Goal: Transaction & Acquisition: Purchase product/service

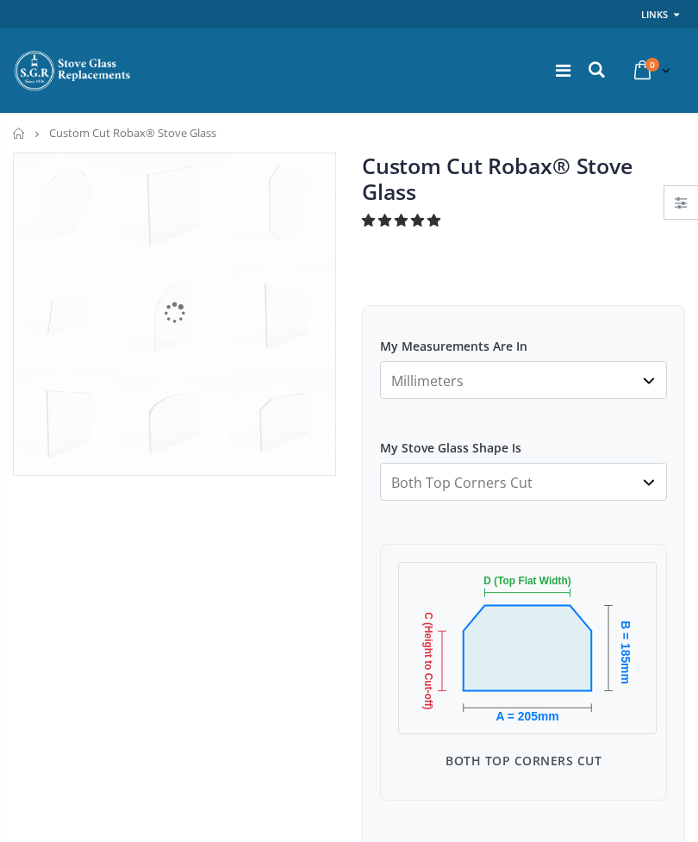
select select "both-top-corners-cut"
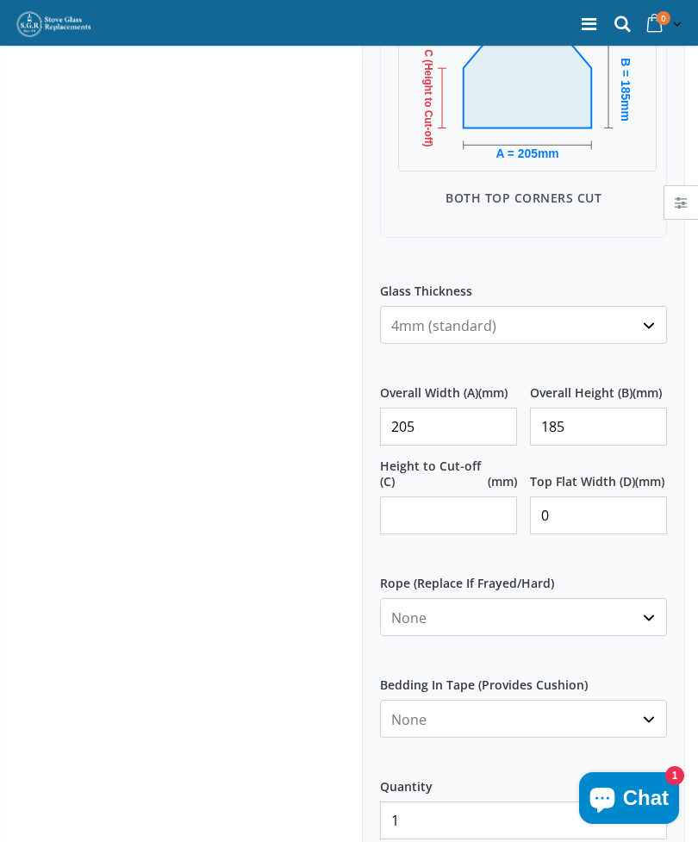
scroll to position [566, 0]
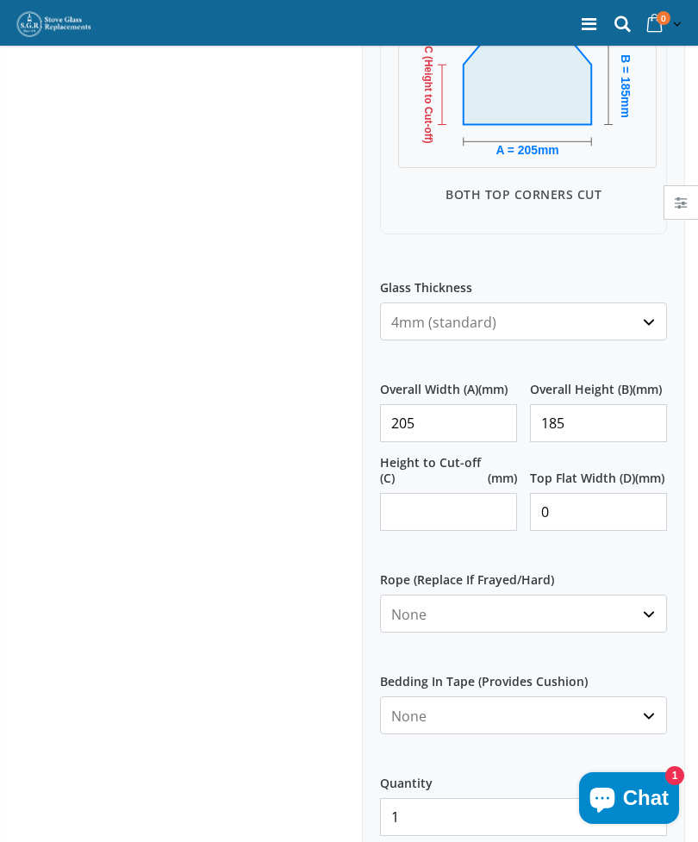
click at [589, 421] on input "185" at bounding box center [598, 423] width 137 height 38
type input "186"
click at [429, 514] on input "Height to Cut-off (C) (mm)" at bounding box center [448, 512] width 137 height 38
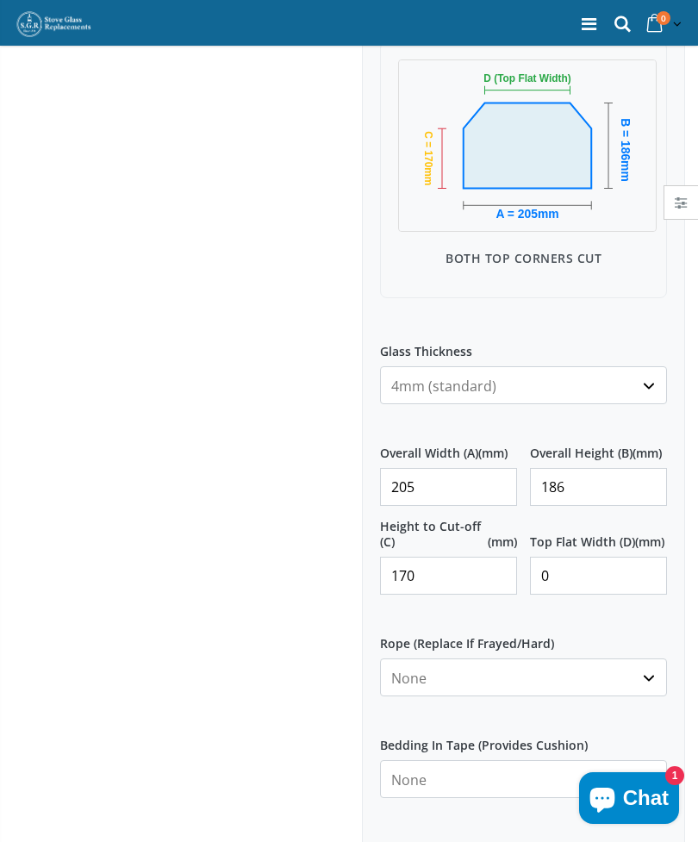
scroll to position [491, 0]
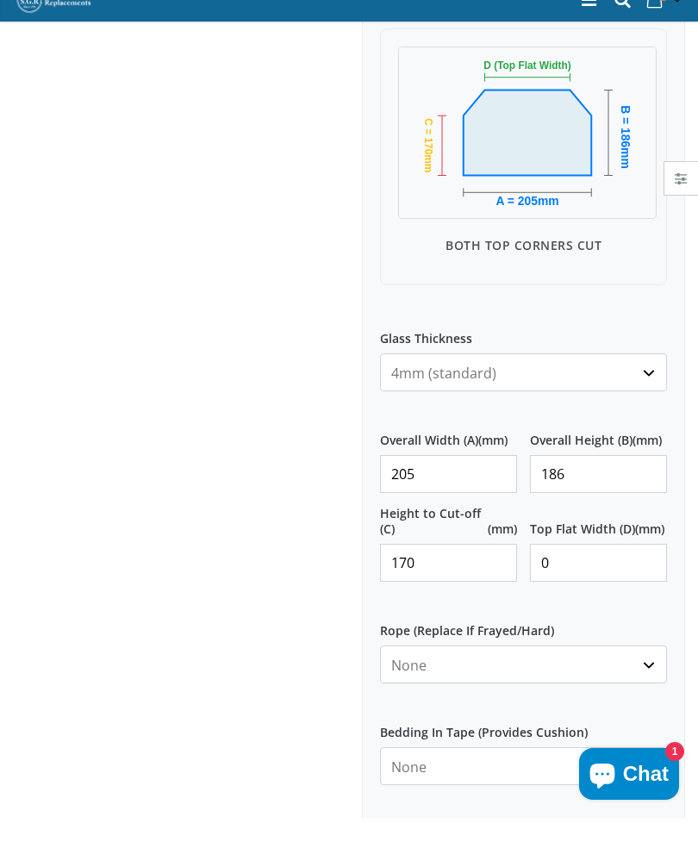
type input "170"
click at [575, 570] on input "0" at bounding box center [598, 587] width 137 height 38
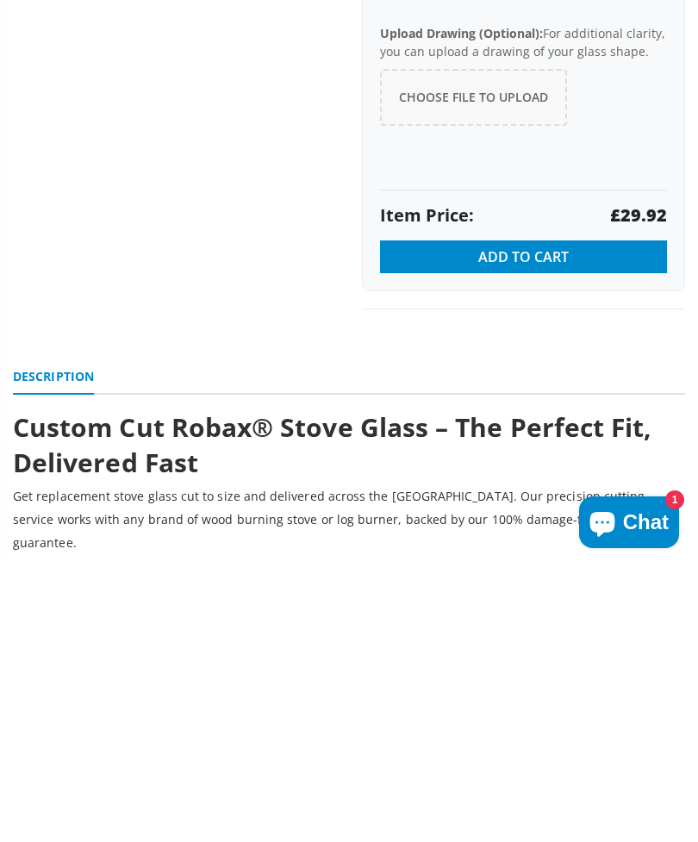
scroll to position [1135, 0]
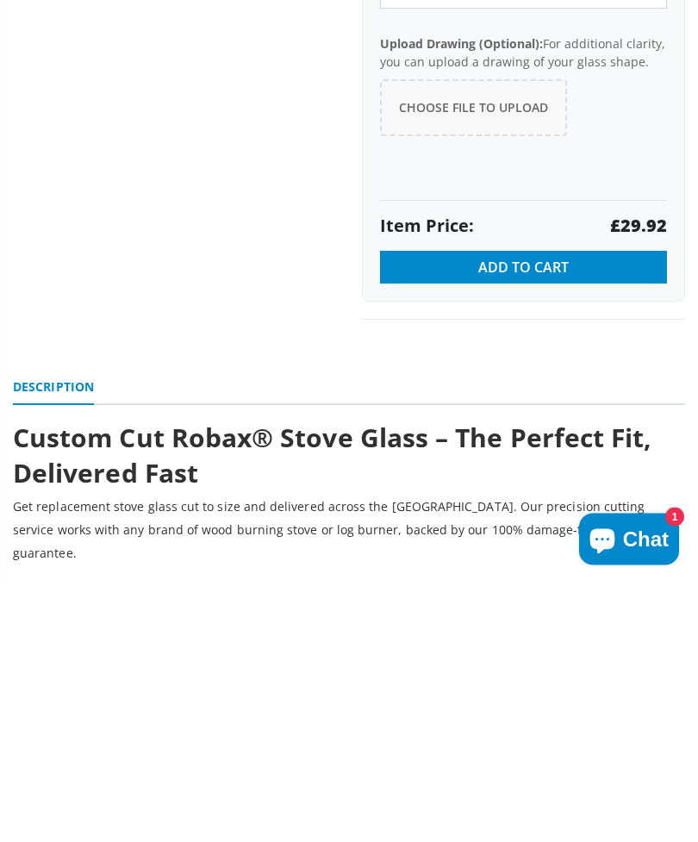
type input "105"
click at [563, 517] on span "Add to Cart" at bounding box center [524, 526] width 91 height 19
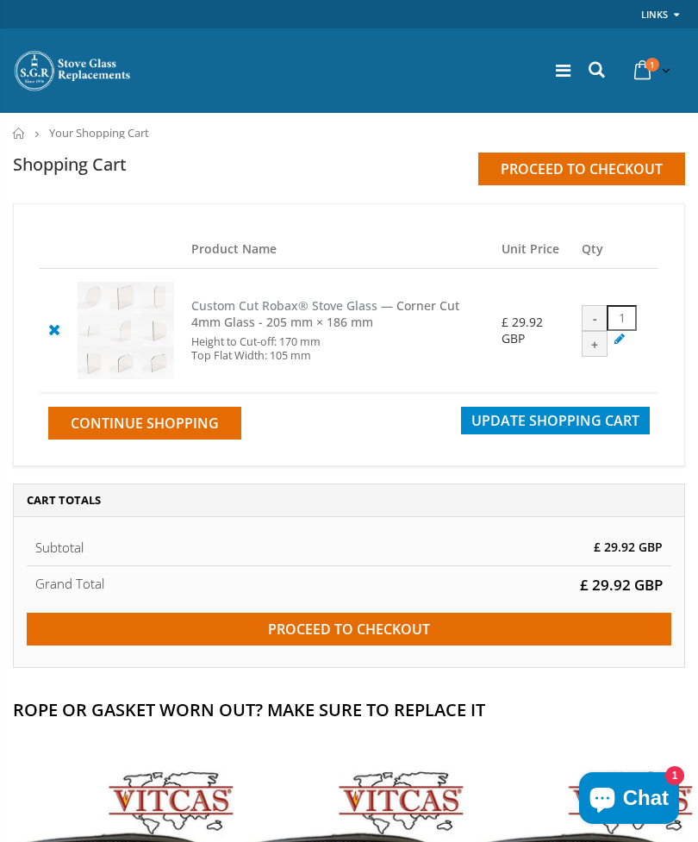
click at [475, 646] on input "Proceed to checkout" at bounding box center [349, 629] width 645 height 33
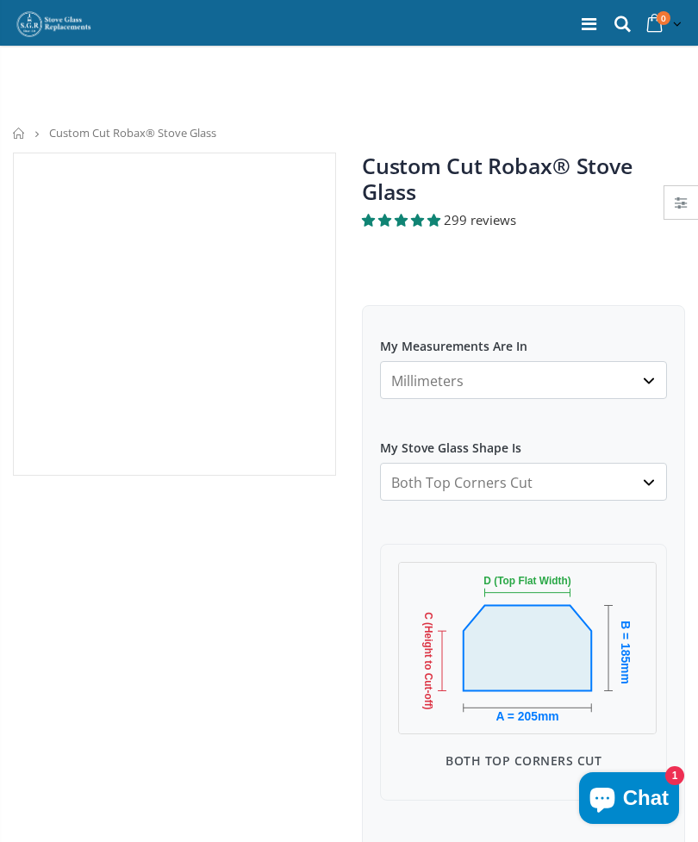
select select "both-top-corners-cut"
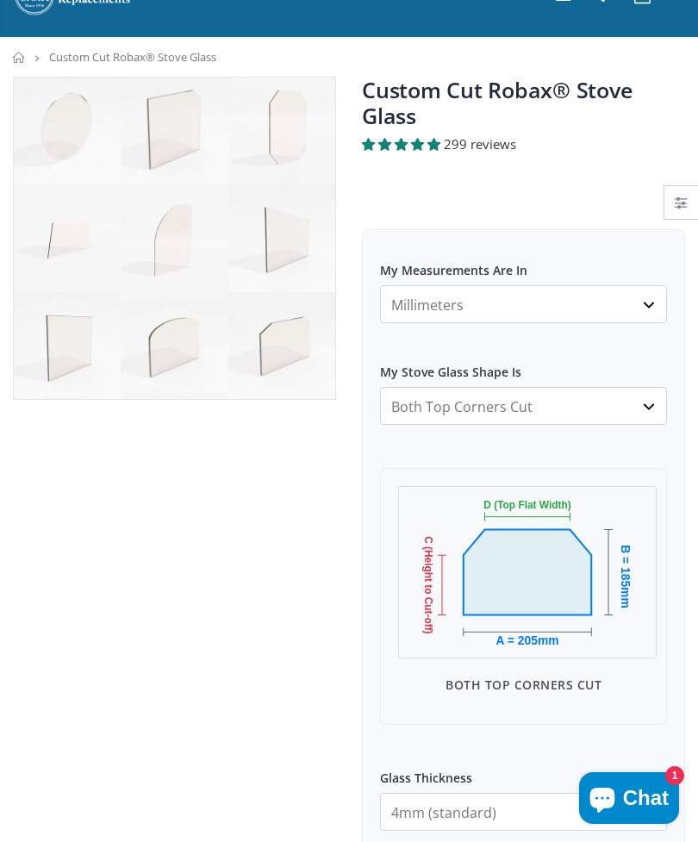
scroll to position [75, 0]
